Goal: Task Accomplishment & Management: Manage account settings

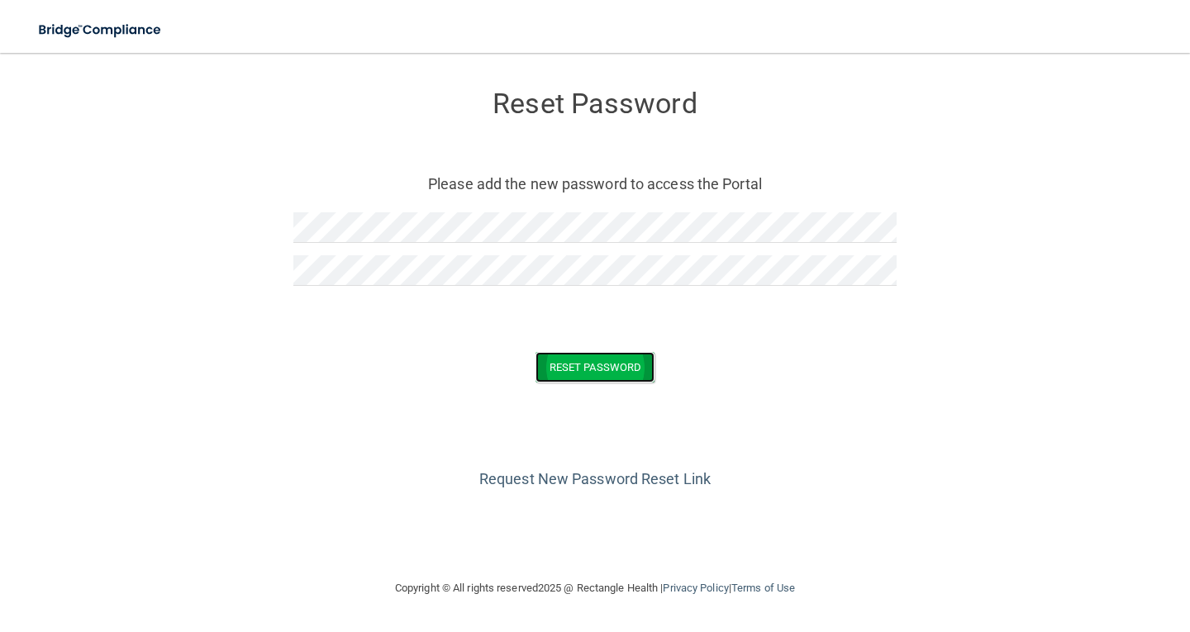
click at [590, 365] on button "Reset Password" at bounding box center [595, 367] width 119 height 31
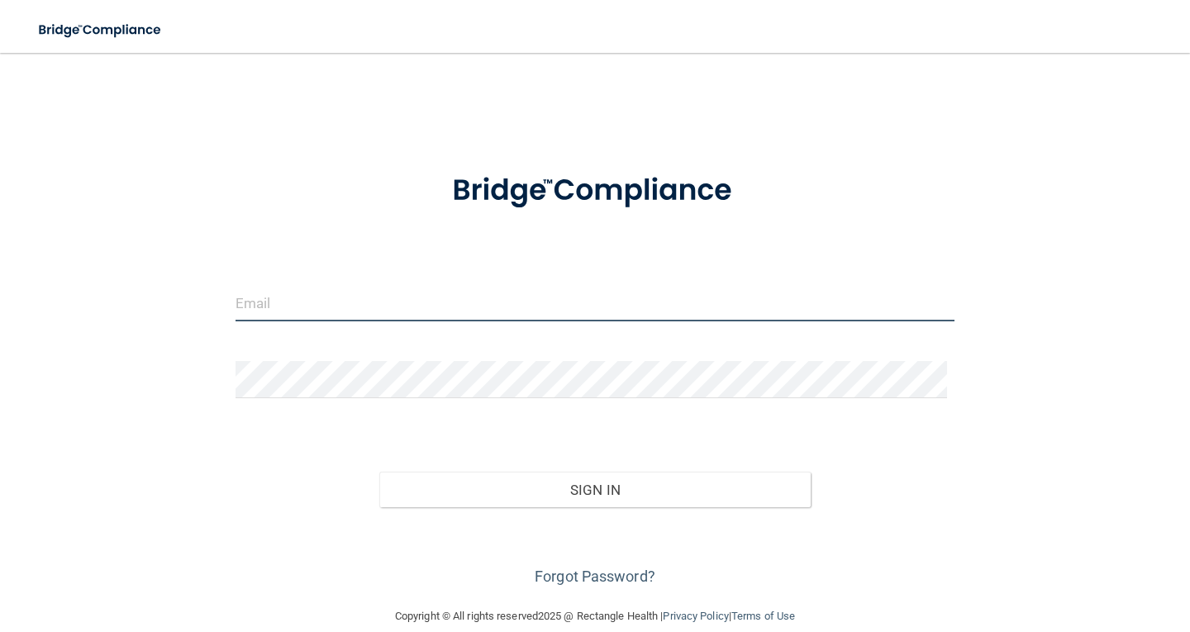
click at [346, 306] on input "email" at bounding box center [595, 302] width 719 height 37
type input "[EMAIL_ADDRESS][DOMAIN_NAME]"
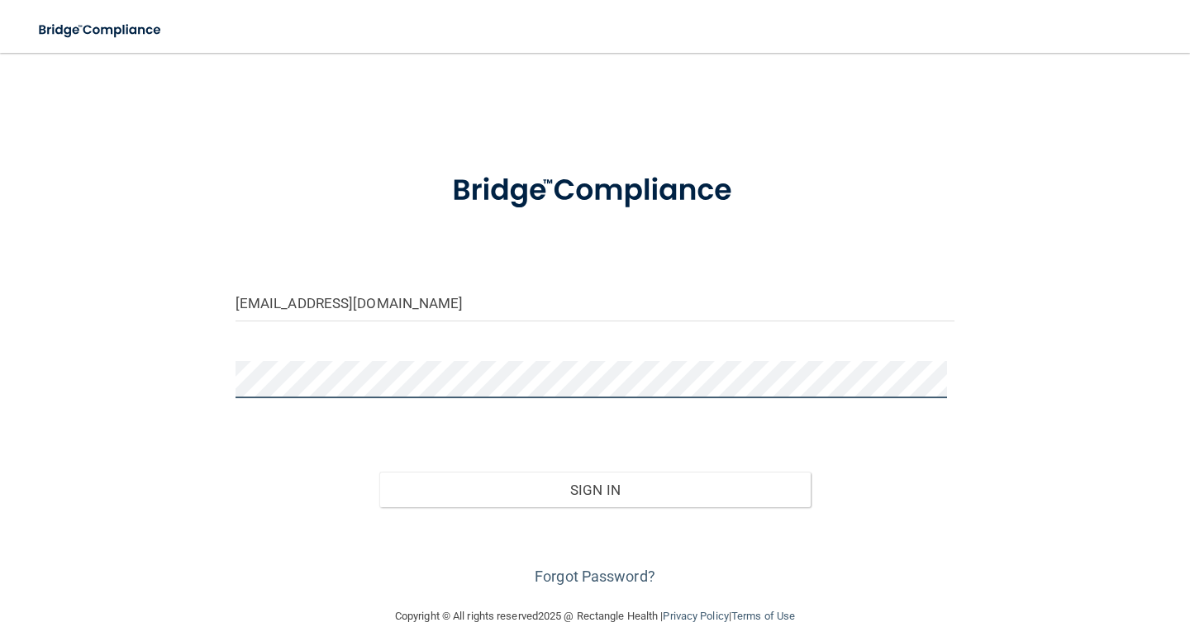
click at [379, 472] on button "Sign In" at bounding box center [595, 490] width 432 height 36
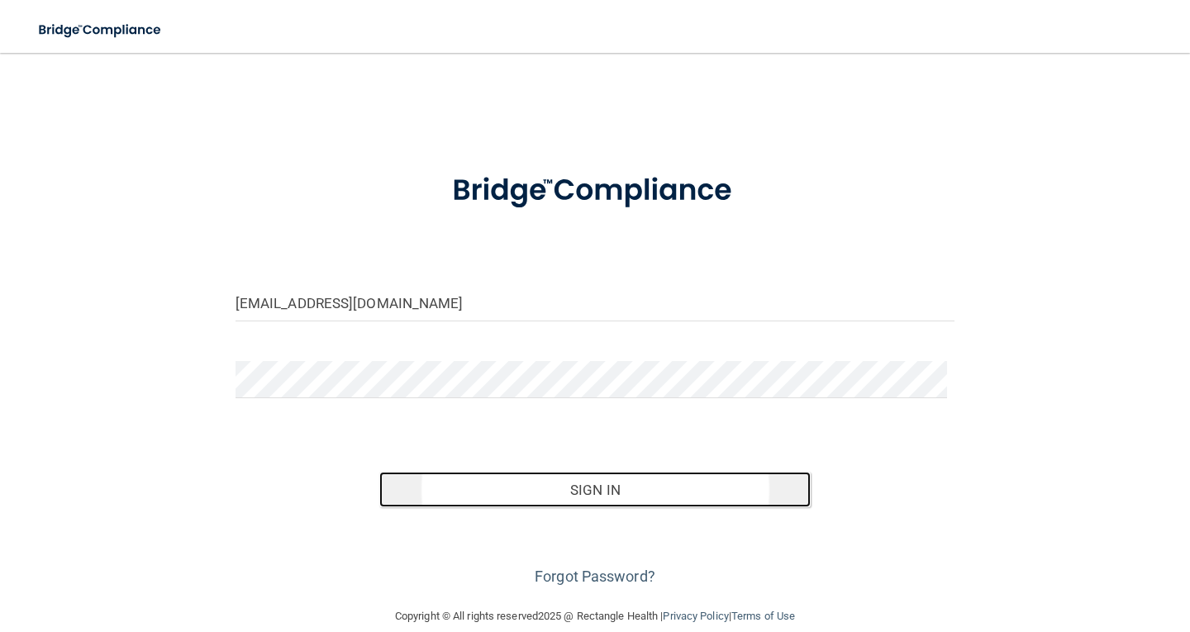
click at [578, 484] on button "Sign In" at bounding box center [595, 490] width 432 height 36
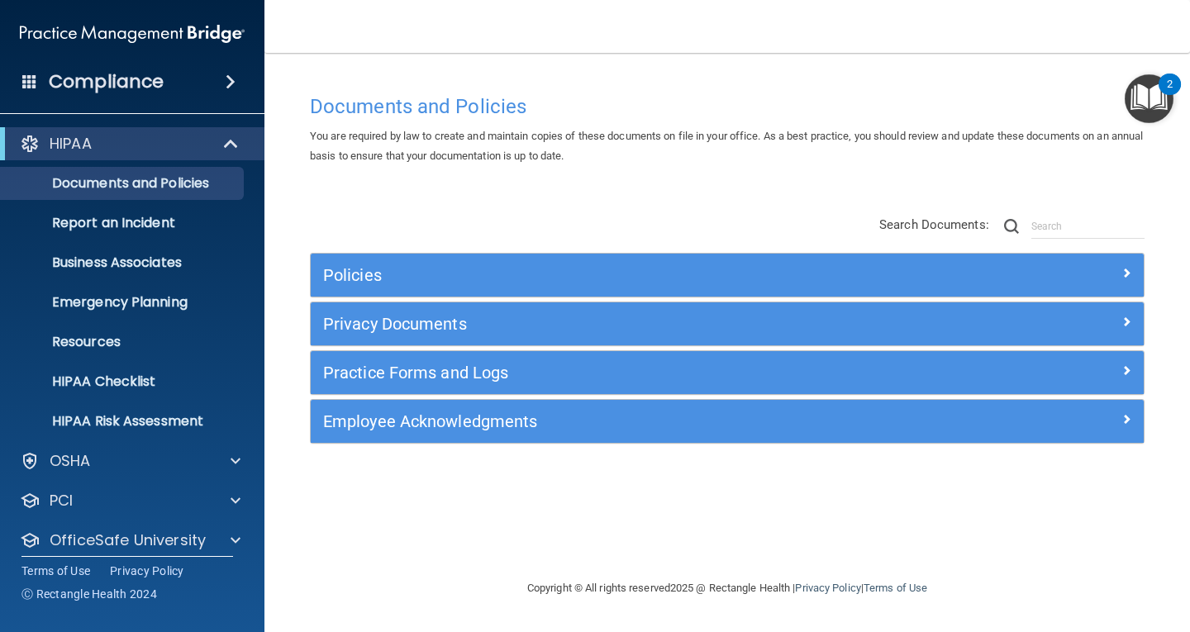
click at [1142, 102] on img "Open Resource Center, 2 new notifications" at bounding box center [1149, 98] width 49 height 49
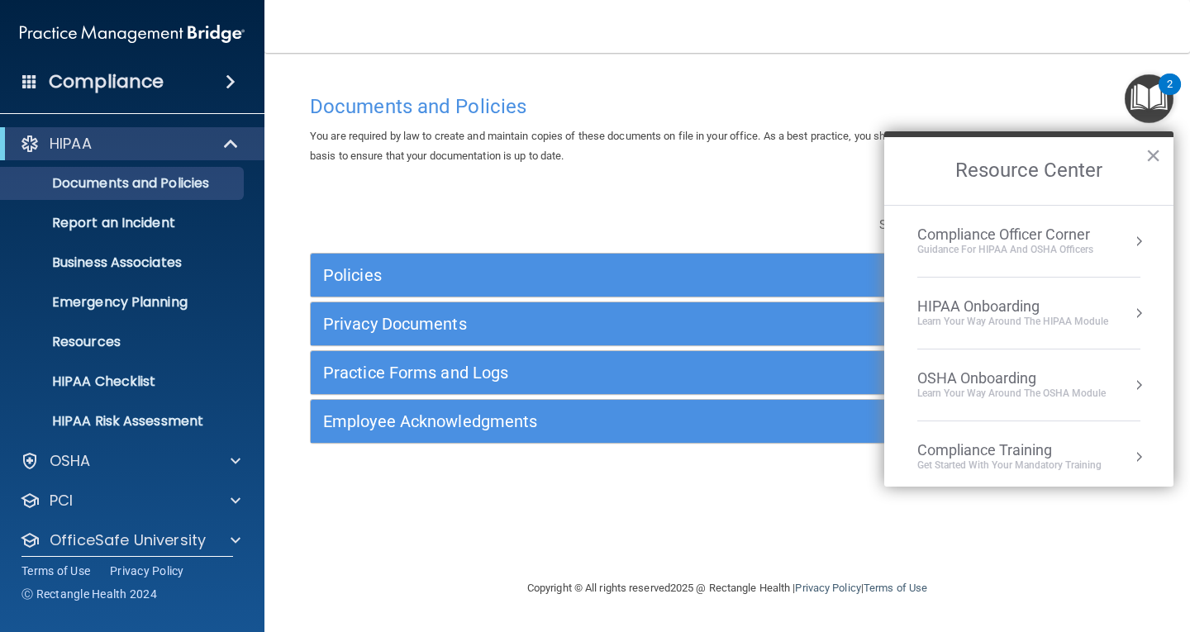
click at [1033, 233] on div "Compliance Officer Corner" at bounding box center [1006, 235] width 176 height 18
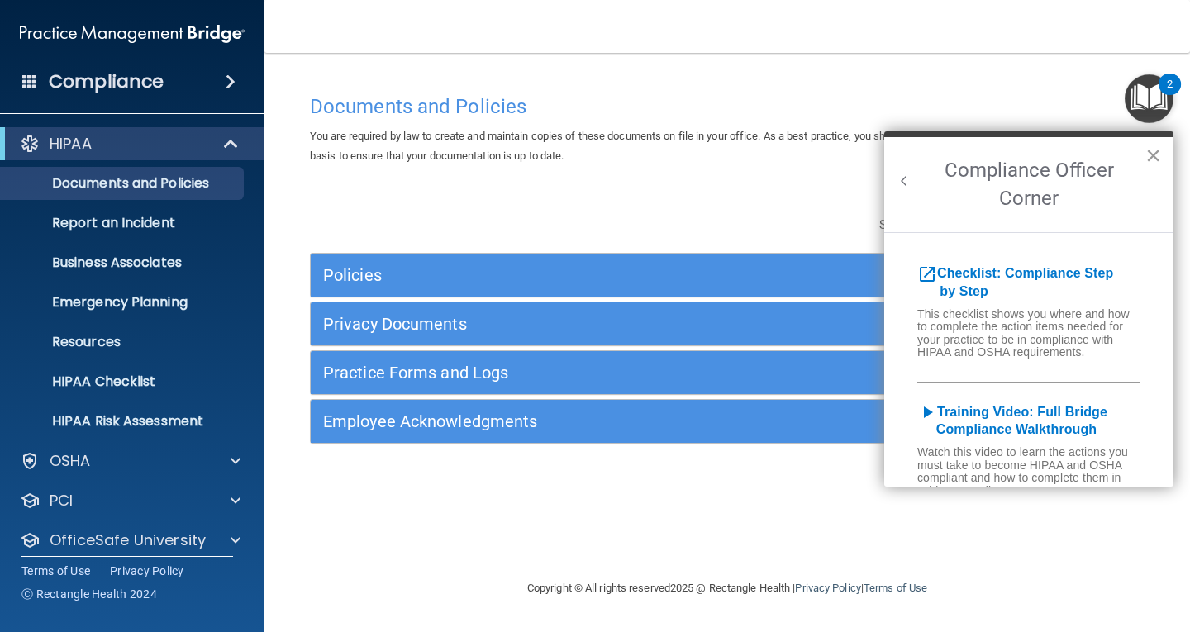
click at [1152, 152] on button "×" at bounding box center [1154, 155] width 16 height 26
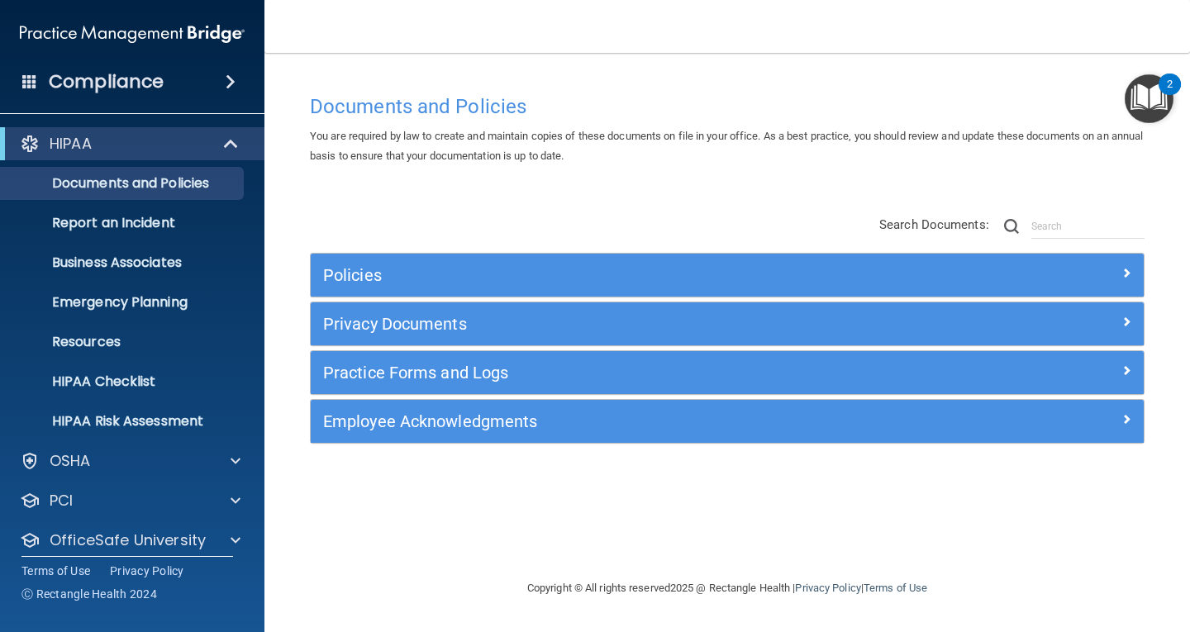
click at [232, 77] on span at bounding box center [231, 82] width 10 height 20
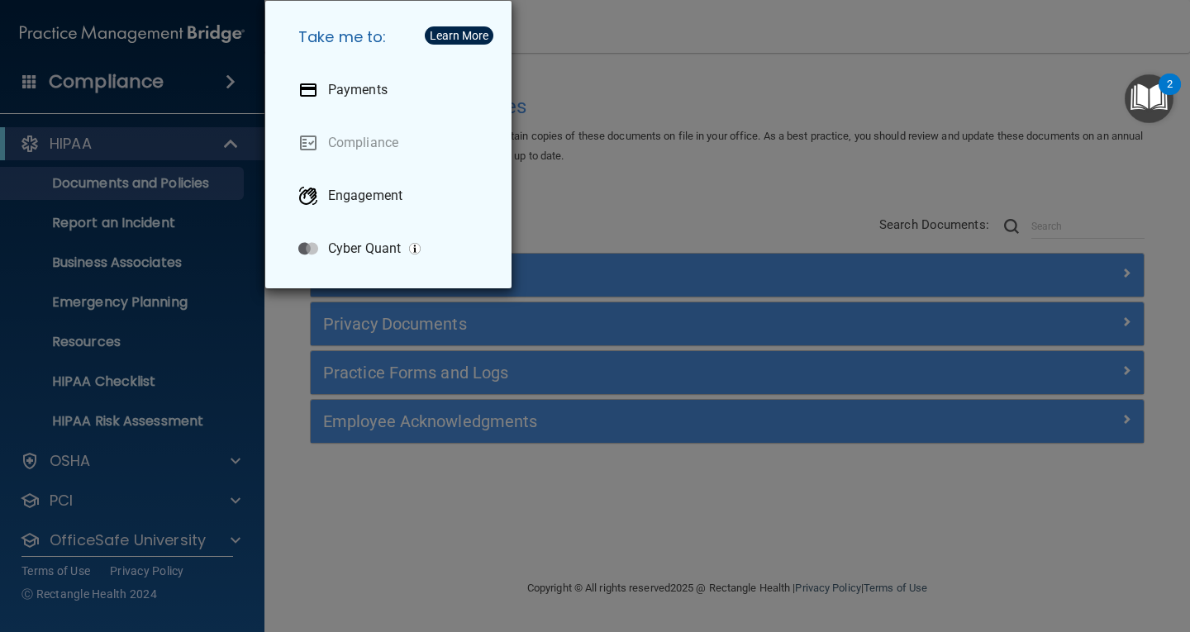
click at [686, 62] on div "Take me to: Payments Compliance Engagement Cyber Quant" at bounding box center [595, 316] width 1190 height 632
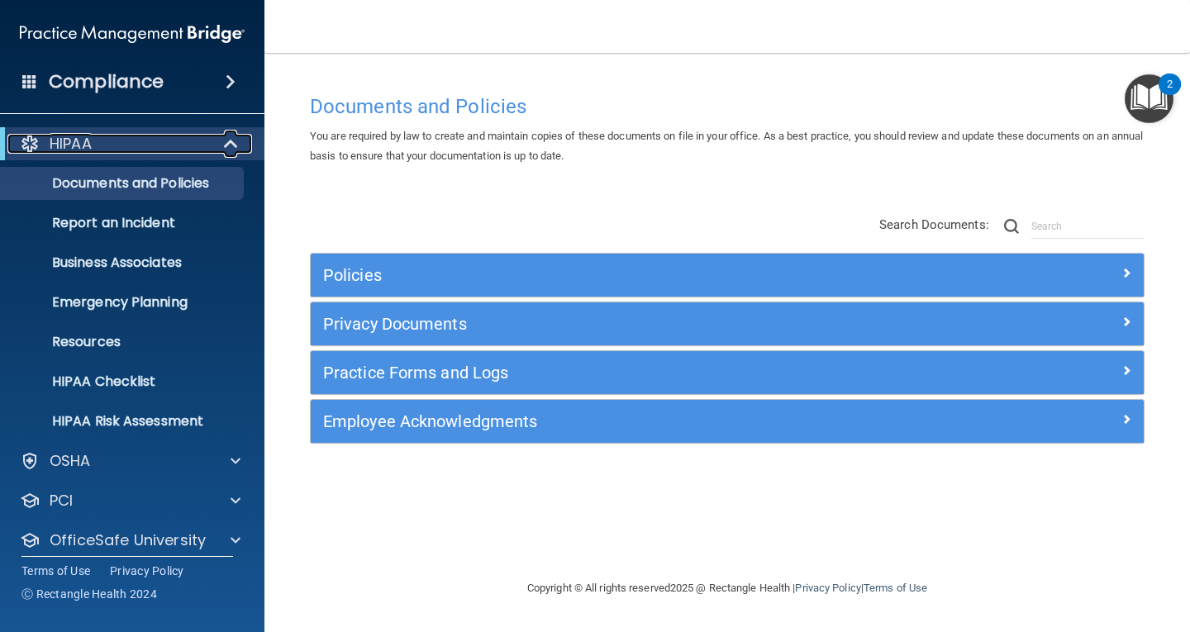
click at [235, 142] on span at bounding box center [233, 144] width 14 height 20
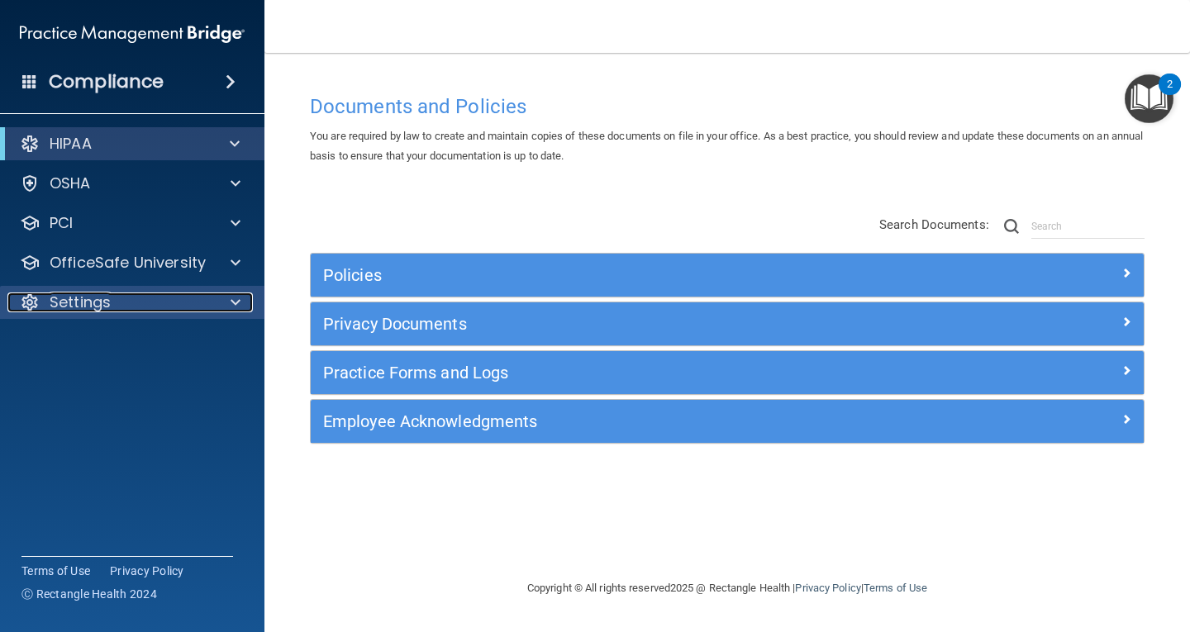
click at [233, 299] on span at bounding box center [236, 303] width 10 height 20
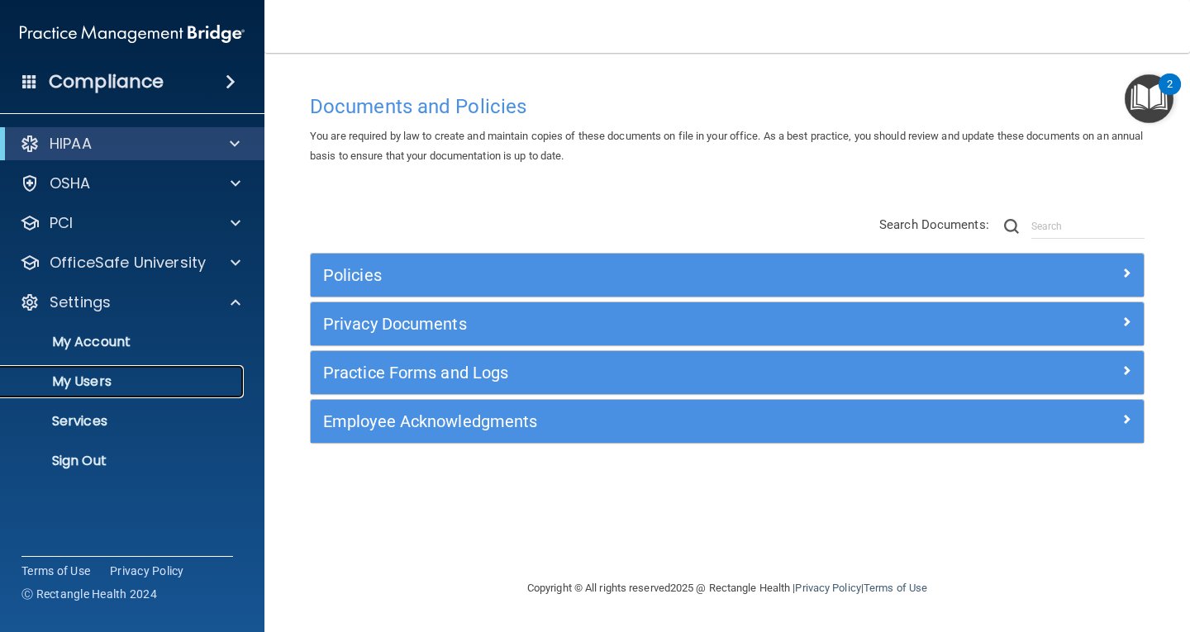
click at [102, 378] on p "My Users" at bounding box center [124, 382] width 226 height 17
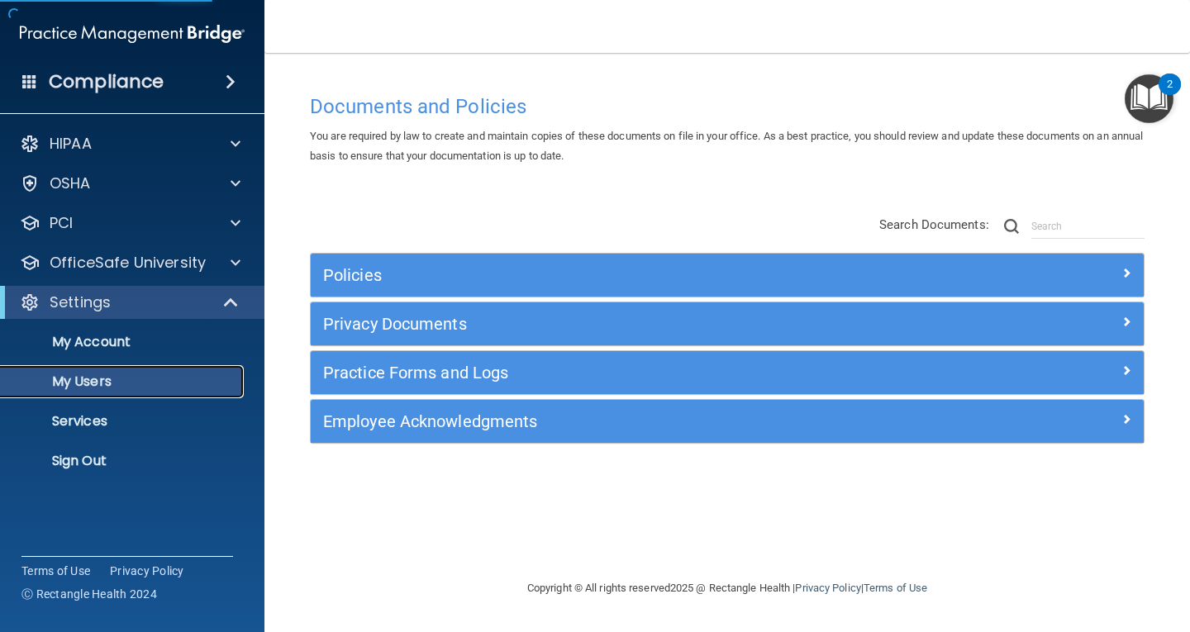
select select "20"
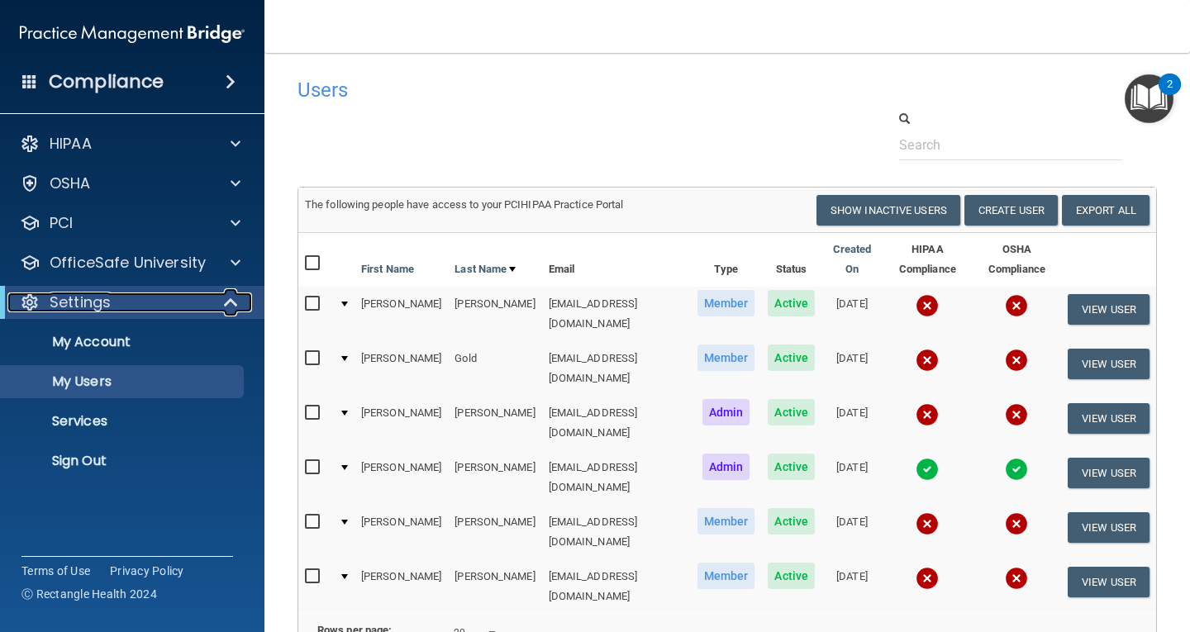
click at [231, 301] on span at bounding box center [233, 303] width 14 height 20
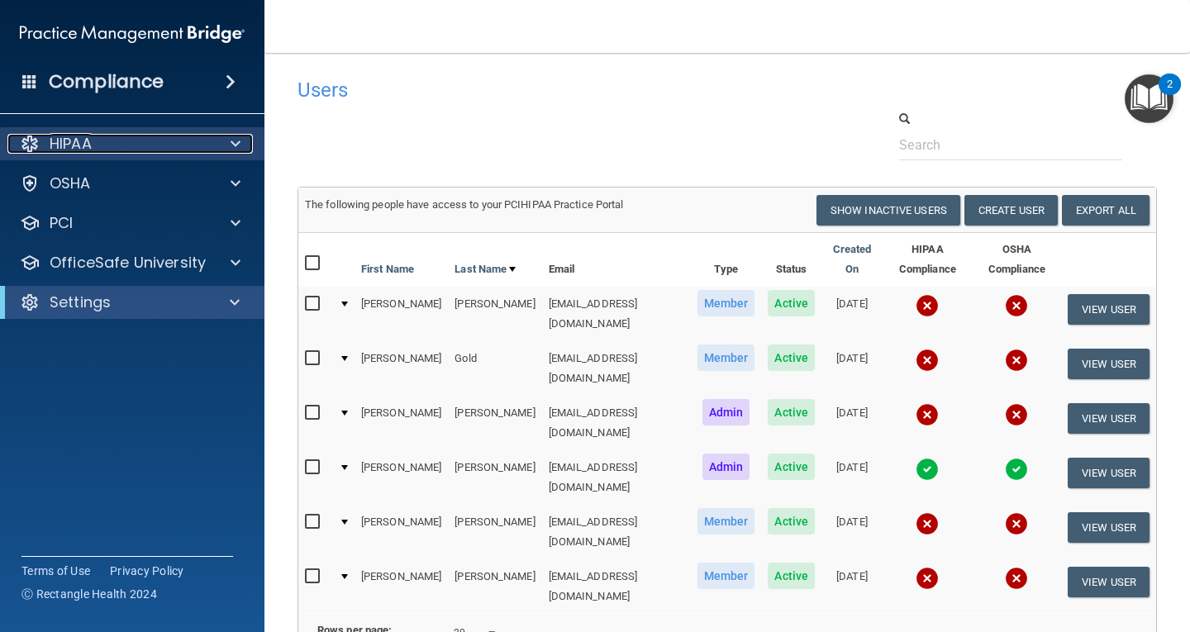
click at [234, 139] on span at bounding box center [236, 144] width 10 height 20
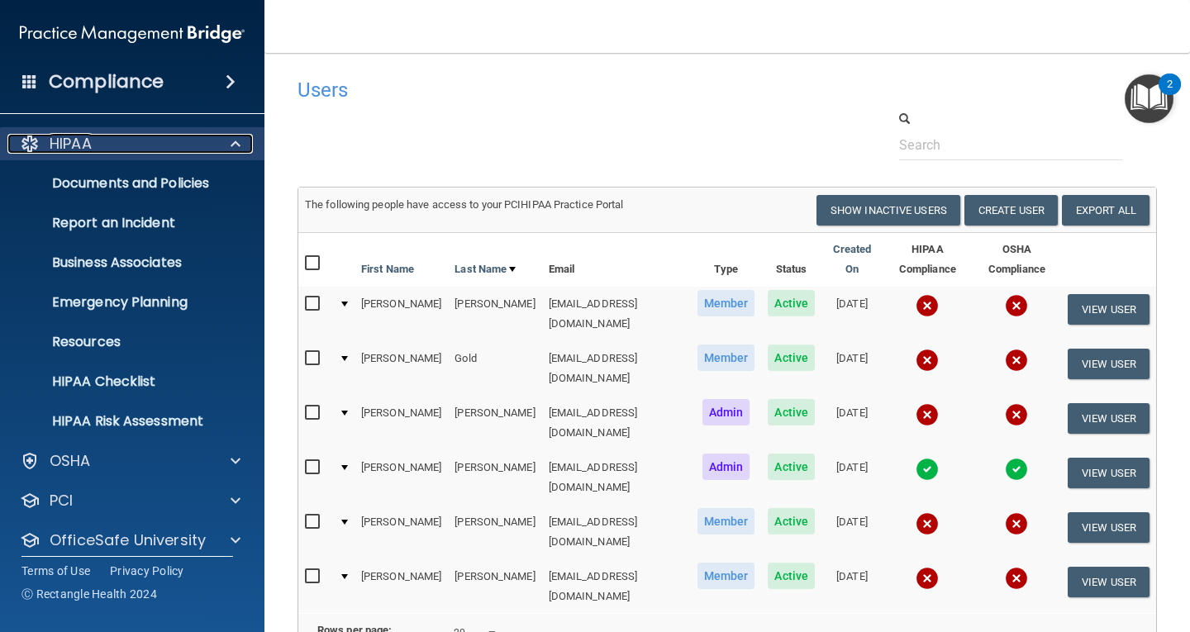
click at [237, 143] on span at bounding box center [236, 144] width 10 height 20
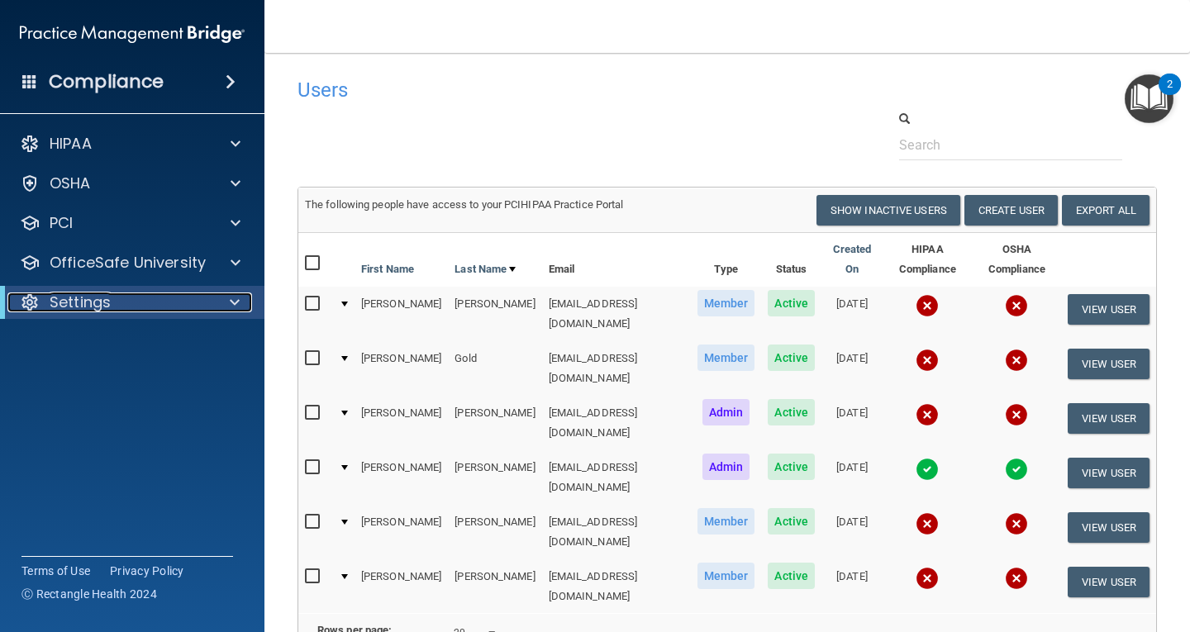
click at [233, 300] on span at bounding box center [235, 303] width 10 height 20
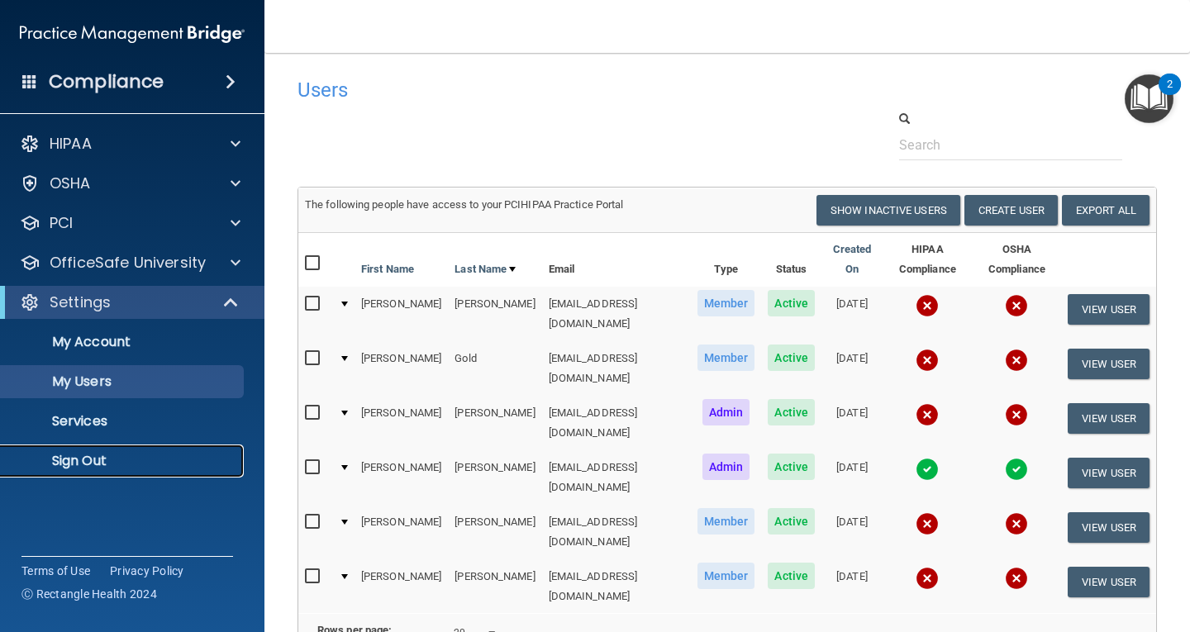
click at [85, 460] on p "Sign Out" at bounding box center [124, 461] width 226 height 17
